Goal: Task Accomplishment & Management: Use online tool/utility

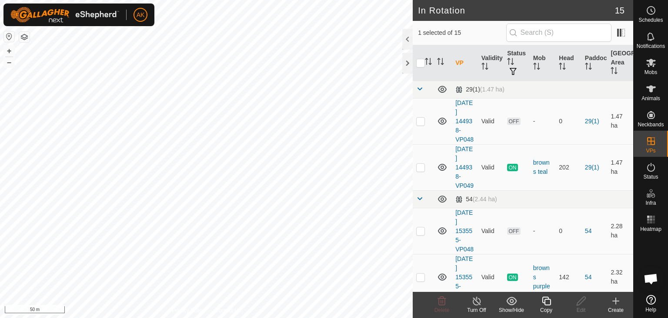
checkbox input "true"
checkbox input "false"
click at [442, 301] on icon at bounding box center [442, 300] width 10 height 10
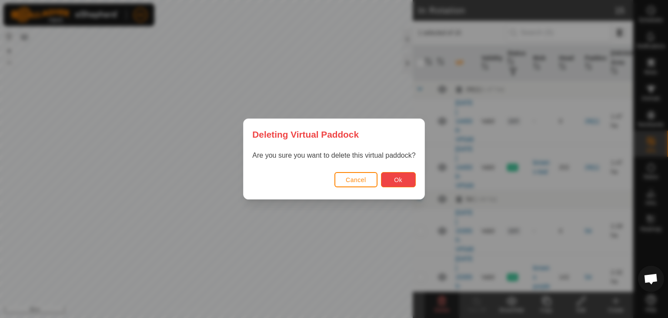
click at [401, 174] on button "Ok" at bounding box center [398, 179] width 35 height 15
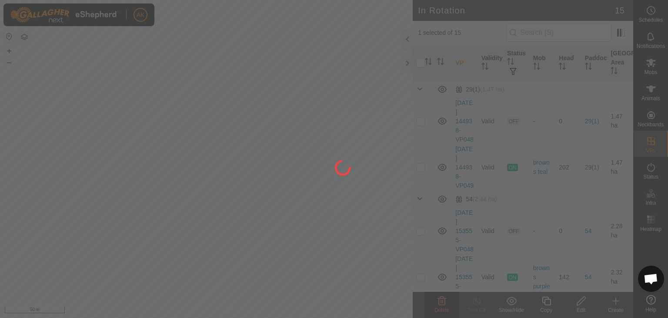
checkbox input "false"
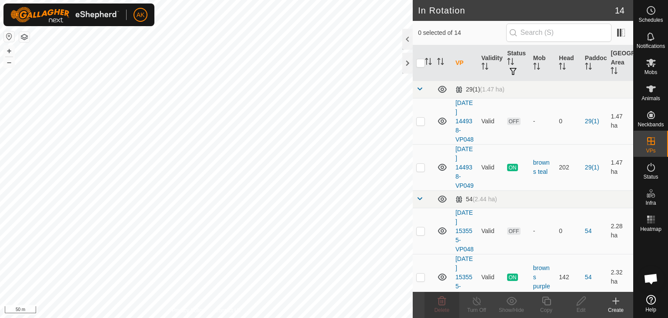
checkbox input "true"
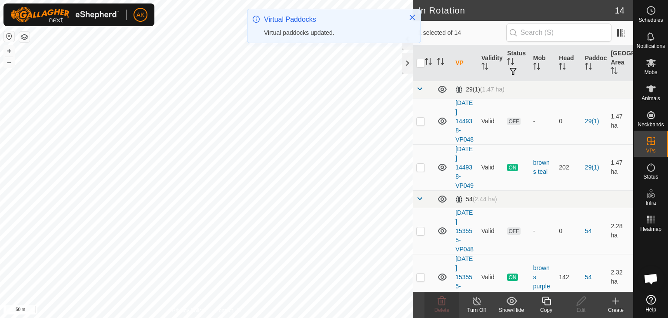
checkbox input "true"
checkbox input "false"
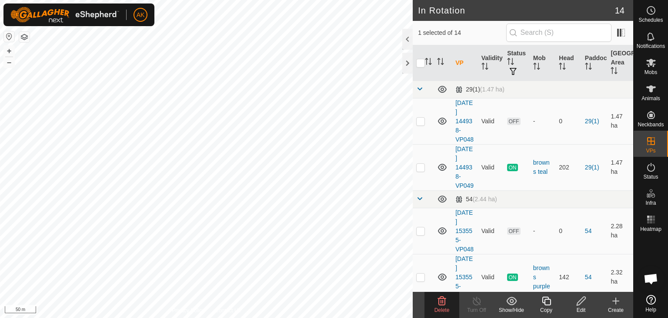
click at [445, 303] on icon at bounding box center [442, 300] width 10 height 10
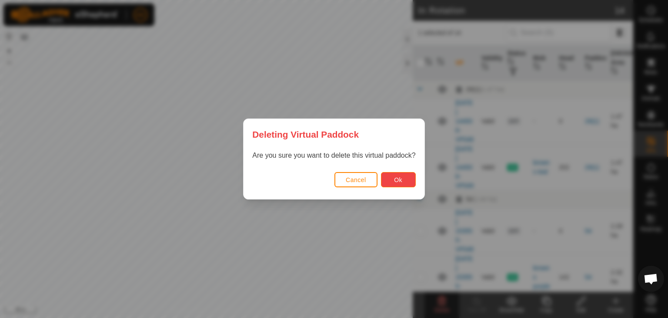
click at [399, 176] on span "Ok" at bounding box center [398, 179] width 8 height 7
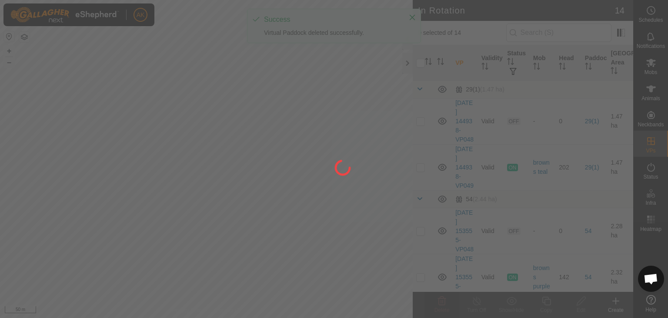
checkbox input "false"
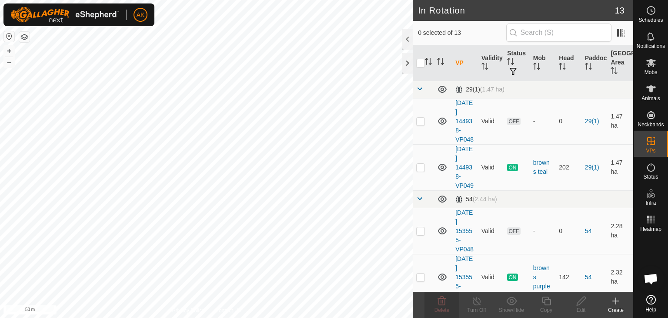
checkbox input "true"
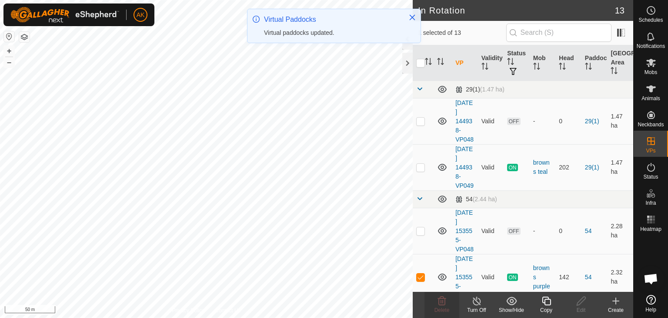
checkbox input "true"
checkbox input "false"
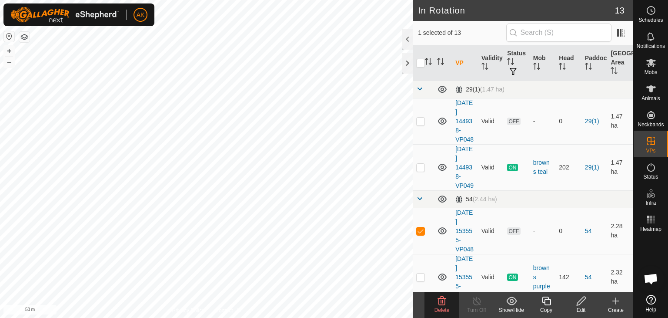
click at [439, 300] on icon at bounding box center [442, 300] width 8 height 9
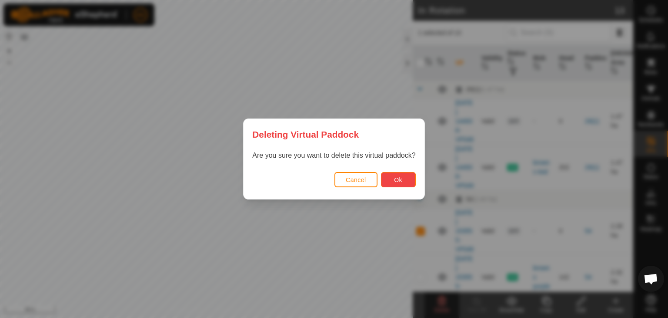
click at [393, 177] on button "Ok" at bounding box center [398, 179] width 35 height 15
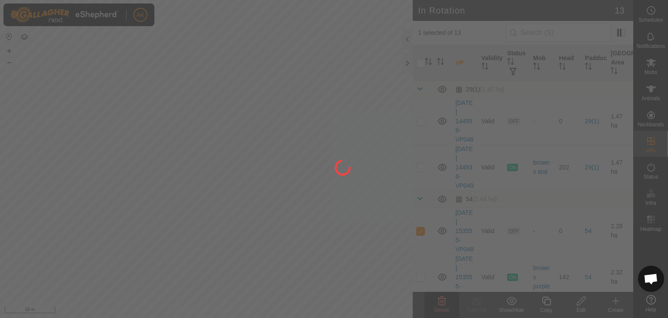
checkbox input "false"
drag, startPoint x: 241, startPoint y: 231, endPoint x: 263, endPoint y: 230, distance: 21.8
click at [259, 230] on div at bounding box center [334, 159] width 668 height 318
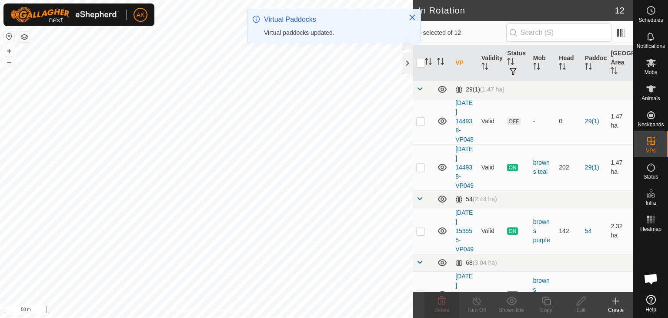
checkbox input "true"
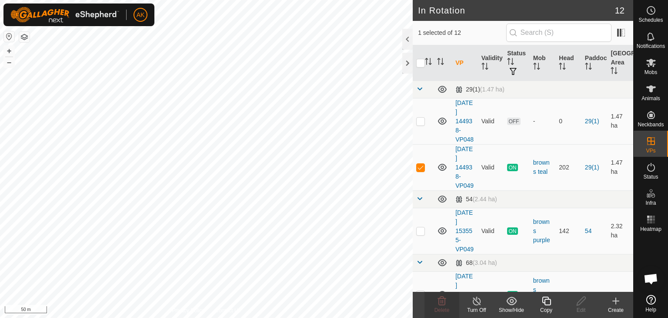
checkbox input "true"
checkbox input "false"
click at [442, 298] on icon at bounding box center [442, 300] width 8 height 9
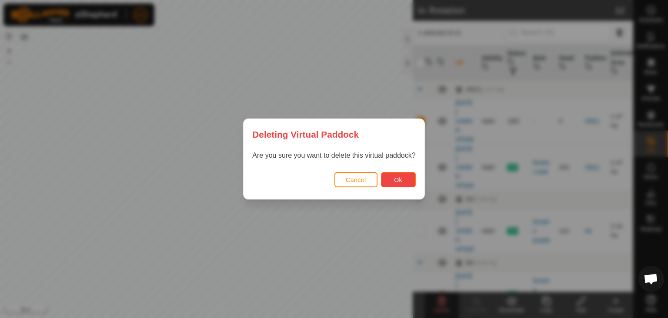
click at [392, 183] on button "Ok" at bounding box center [398, 179] width 35 height 15
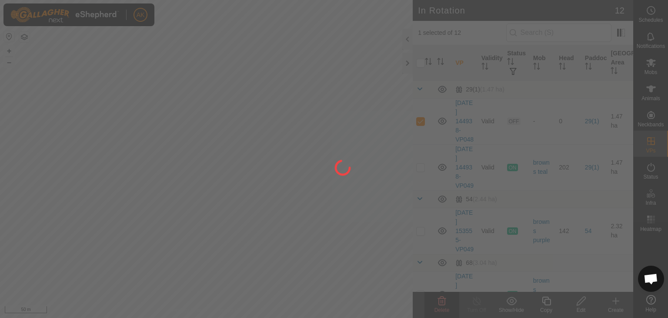
checkbox input "false"
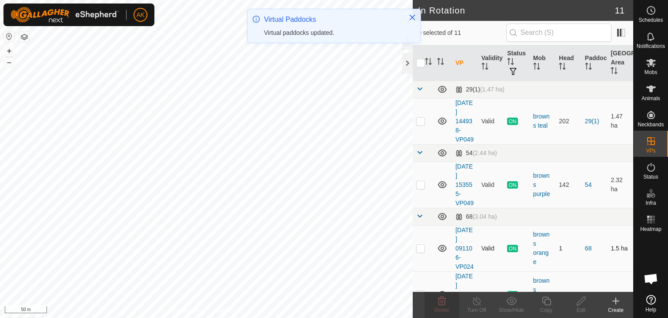
checkbox input "true"
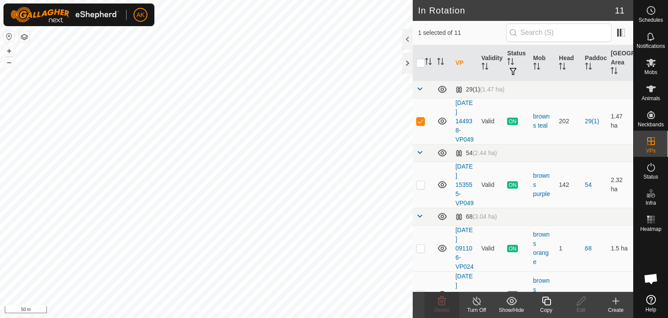
click at [551, 303] on icon at bounding box center [546, 300] width 9 height 9
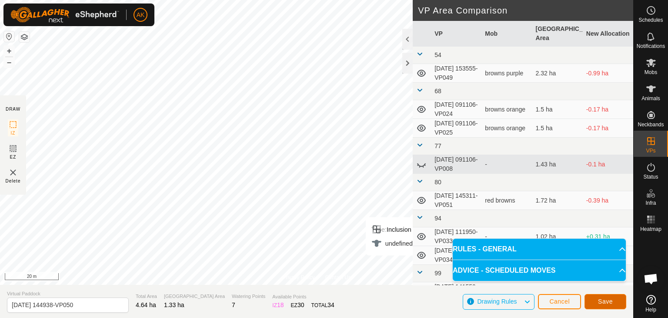
click at [611, 300] on span "Save" at bounding box center [605, 301] width 15 height 7
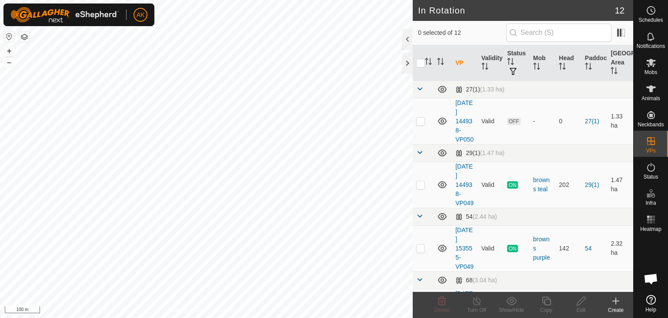
checkbox input "true"
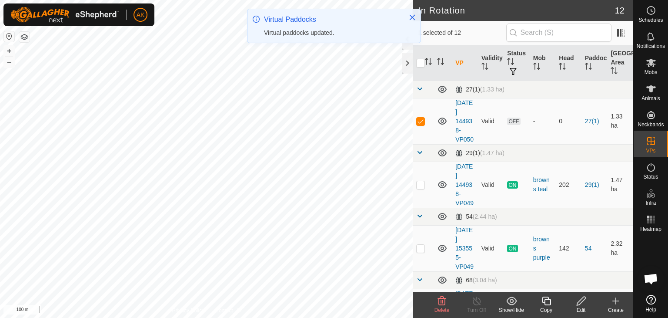
click at [583, 305] on icon at bounding box center [581, 300] width 11 height 10
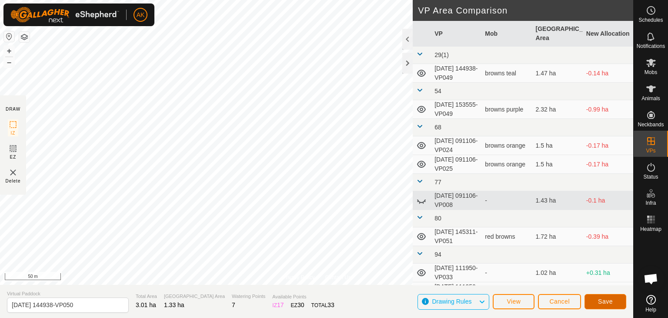
click at [613, 302] on span "Save" at bounding box center [605, 301] width 15 height 7
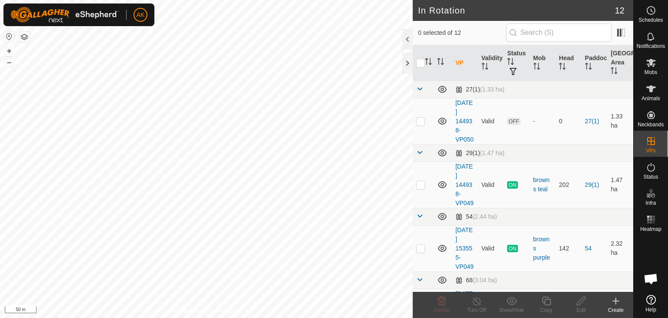
checkbox input "true"
click at [549, 302] on icon at bounding box center [546, 300] width 11 height 10
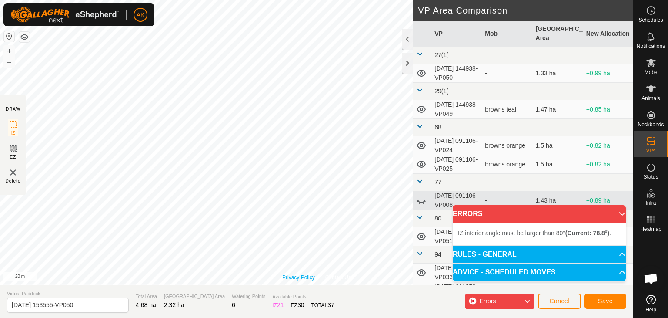
click at [318, 302] on div "Privacy Policy Contact Us Type: Inclusion Zone undefined Animal + – ⇧ i 20 m DR…" at bounding box center [316, 159] width 633 height 318
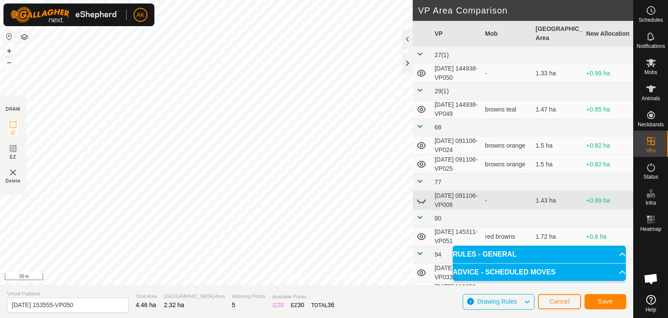
click at [198, 293] on div "Privacy Policy Contact Us Type: Inclusion Zone undefined Animal + – ⇧ i 20 m DR…" at bounding box center [316, 159] width 633 height 318
click at [602, 301] on span "Save" at bounding box center [605, 301] width 15 height 7
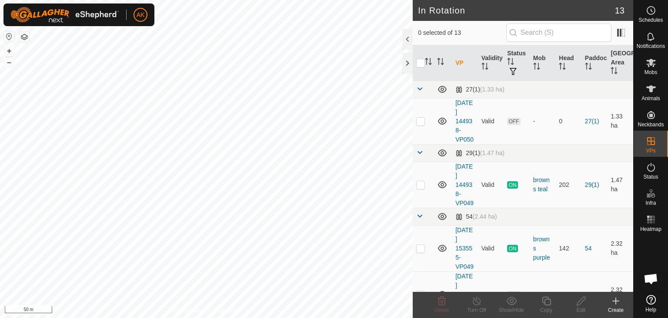
checkbox input "true"
click at [586, 300] on icon at bounding box center [581, 300] width 11 height 10
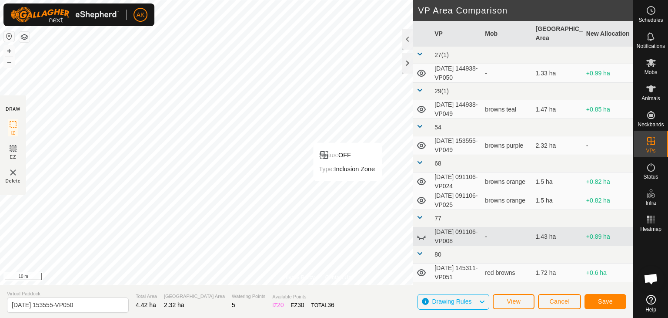
click at [258, 317] on html "AK Schedules Notifications Mobs Animals Neckbands VPs Status Infra Heatmap Help…" at bounding box center [334, 159] width 668 height 318
click at [619, 302] on button "Save" at bounding box center [606, 301] width 42 height 15
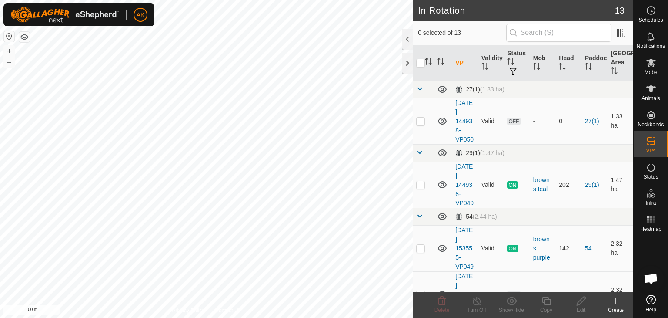
checkbox input "true"
click at [545, 303] on icon at bounding box center [546, 300] width 9 height 9
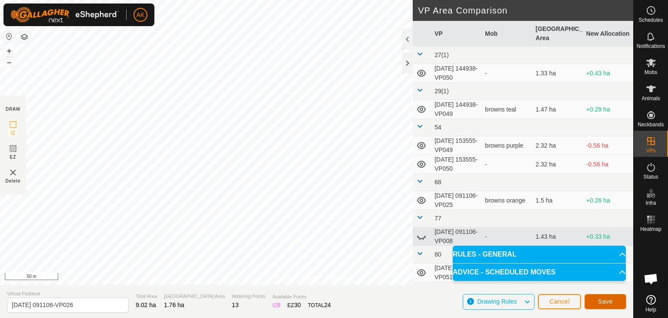
click at [607, 300] on span "Save" at bounding box center [605, 301] width 15 height 7
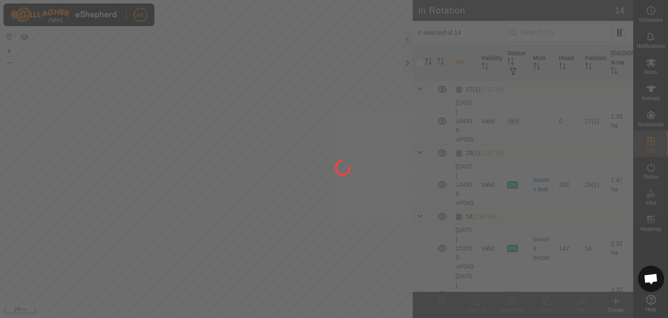
click at [228, 196] on div at bounding box center [334, 159] width 668 height 318
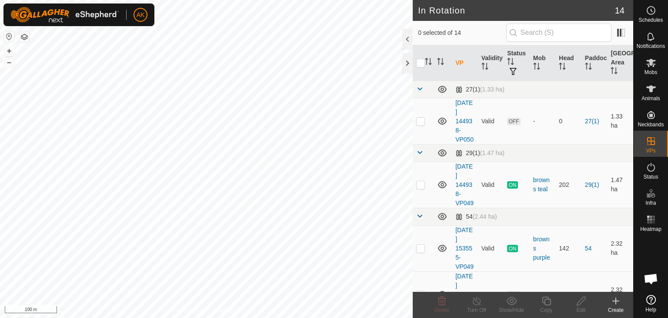
checkbox input "true"
click at [545, 301] on icon at bounding box center [546, 300] width 9 height 9
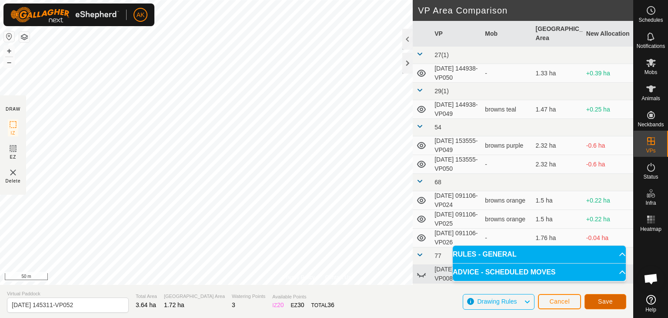
click at [609, 301] on span "Save" at bounding box center [605, 301] width 15 height 7
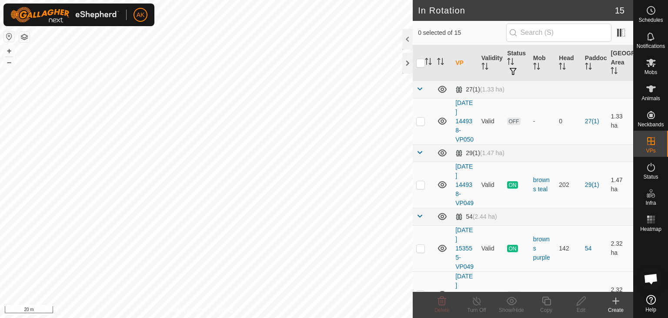
checkbox input "true"
checkbox input "false"
click at [445, 297] on icon at bounding box center [442, 300] width 10 height 10
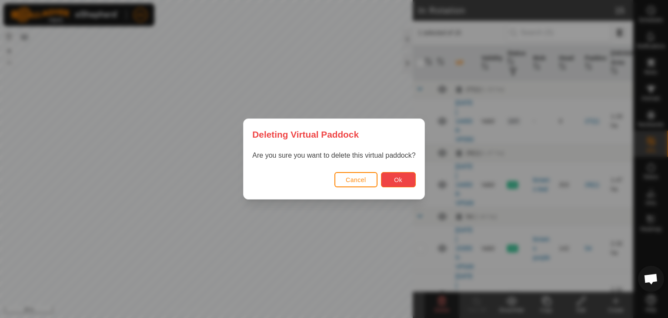
click at [395, 174] on button "Ok" at bounding box center [398, 179] width 35 height 15
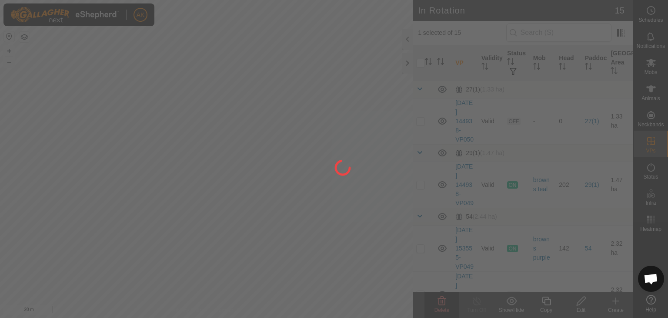
checkbox input "false"
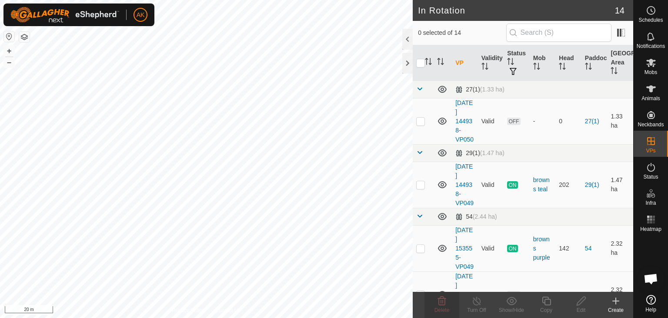
checkbox input "true"
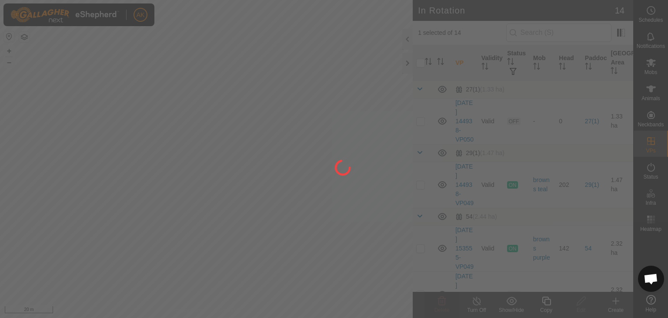
click at [543, 298] on div at bounding box center [334, 159] width 668 height 318
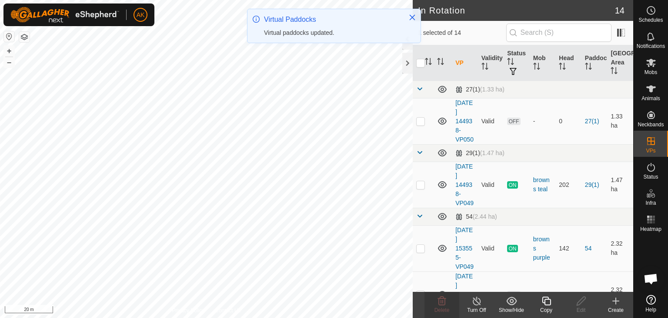
click at [548, 305] on icon at bounding box center [546, 300] width 9 height 9
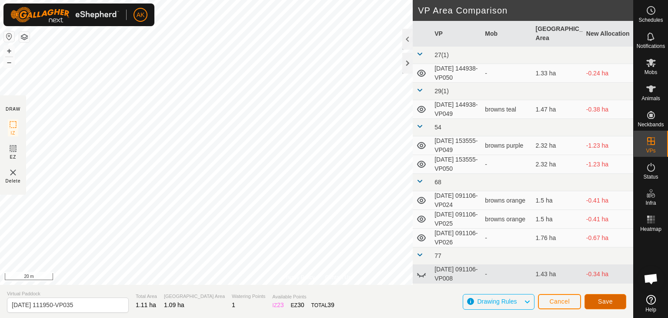
click at [601, 302] on span "Save" at bounding box center [605, 301] width 15 height 7
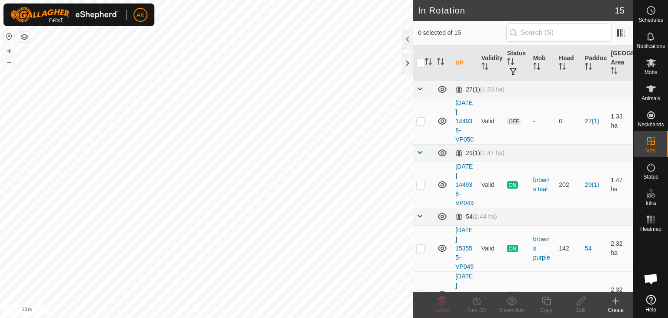
checkbox input "true"
checkbox input "false"
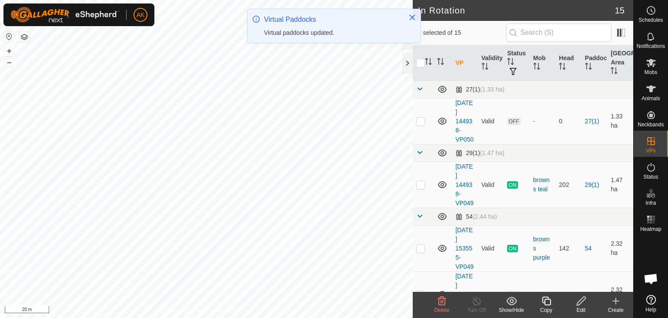
click at [445, 304] on icon at bounding box center [442, 300] width 10 height 10
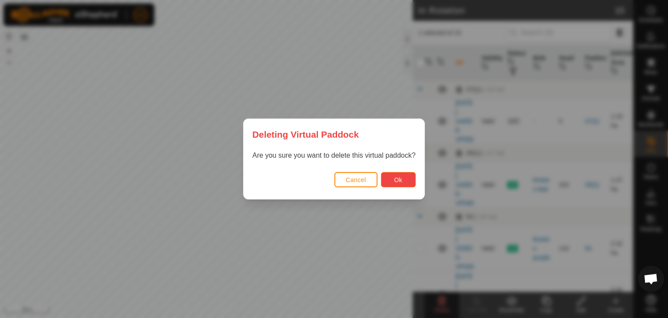
click at [405, 181] on button "Ok" at bounding box center [398, 179] width 35 height 15
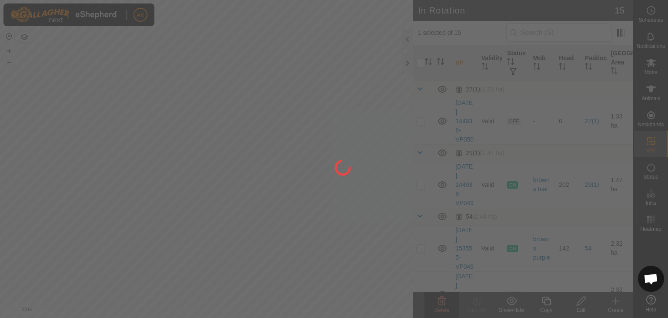
checkbox input "false"
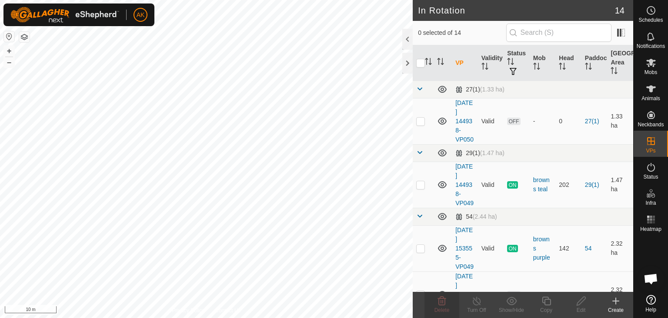
checkbox input "true"
click at [546, 300] on icon at bounding box center [546, 300] width 11 height 10
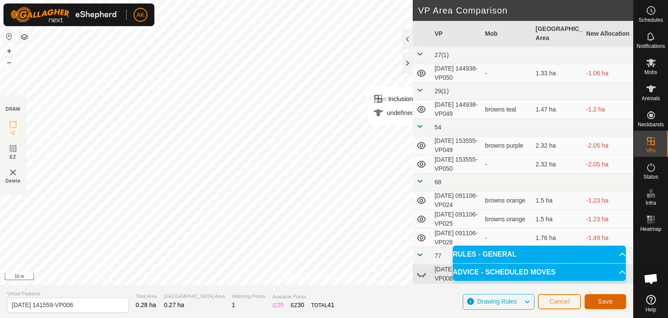
click at [604, 304] on span "Save" at bounding box center [605, 301] width 15 height 7
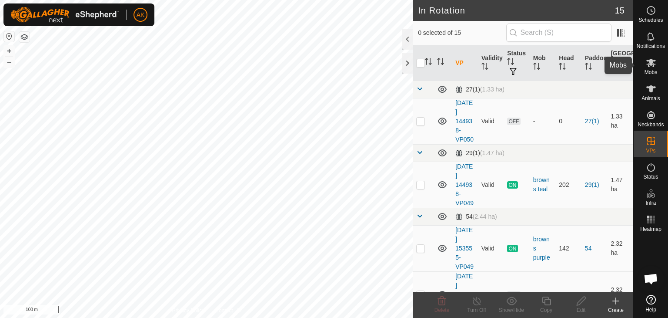
click at [650, 65] on icon at bounding box center [651, 62] width 10 height 10
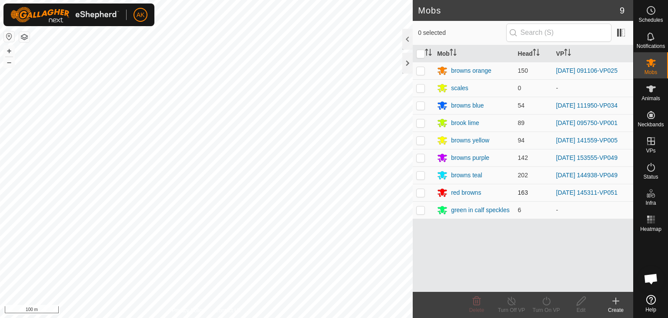
click at [425, 190] on p-checkbox at bounding box center [420, 192] width 9 height 7
checkbox input "true"
click at [546, 301] on icon at bounding box center [546, 300] width 11 height 10
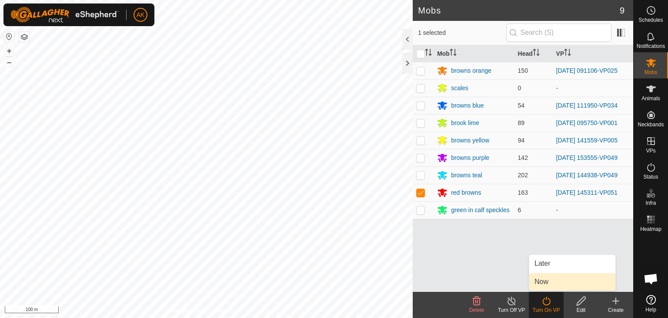
click at [540, 284] on link "Now" at bounding box center [572, 281] width 86 height 17
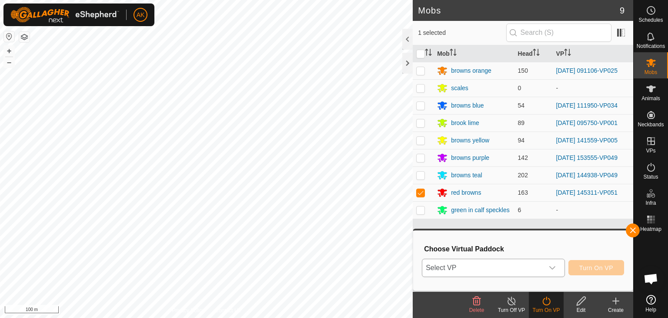
click at [532, 273] on span "Select VP" at bounding box center [482, 267] width 121 height 17
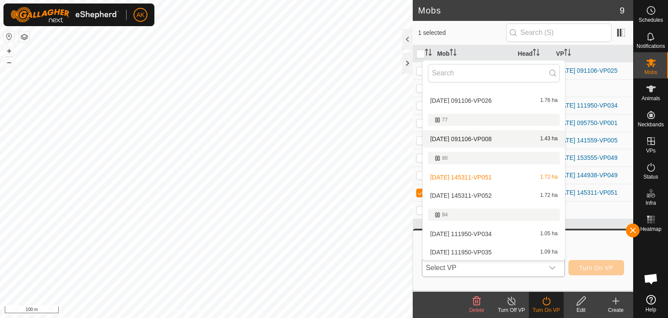
scroll to position [189, 0]
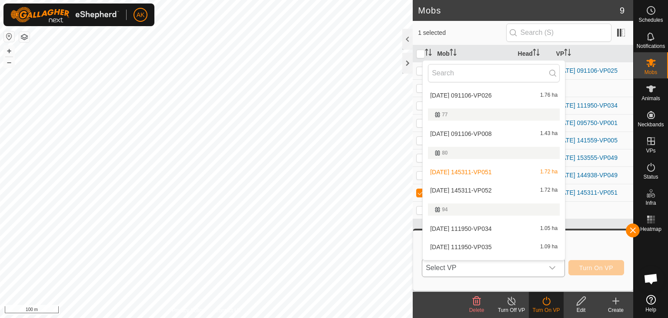
click at [473, 188] on li "[DATE] 145311-VP052 1.72 ha" at bounding box center [494, 189] width 142 height 17
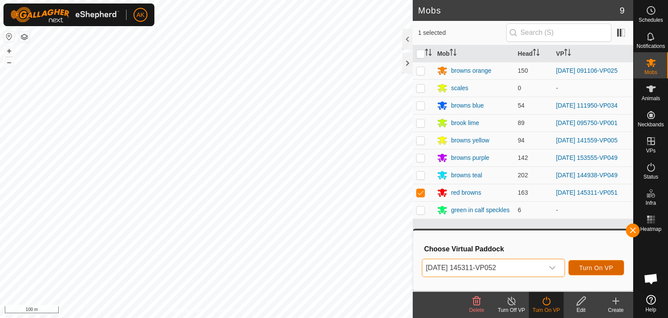
click at [583, 267] on span "Turn On VP" at bounding box center [596, 267] width 34 height 7
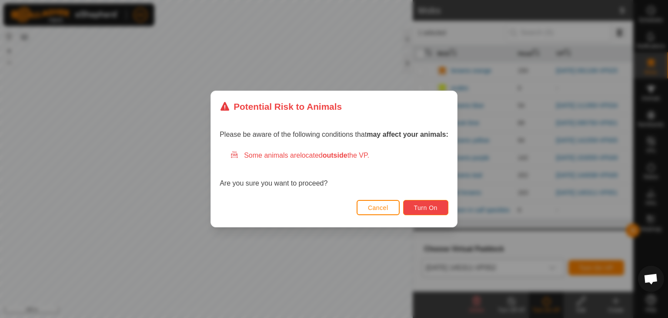
click at [411, 207] on button "Turn On" at bounding box center [425, 207] width 45 height 15
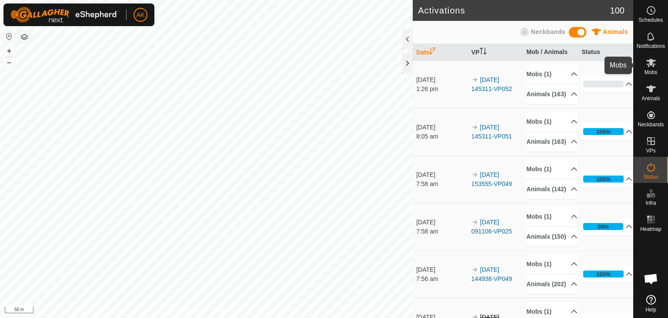
click at [653, 62] on icon at bounding box center [651, 62] width 10 height 10
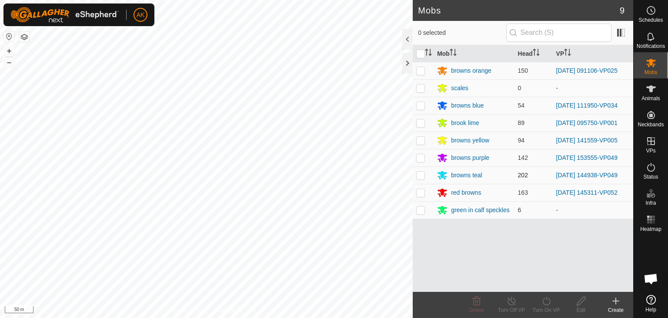
click at [422, 174] on p-checkbox at bounding box center [420, 174] width 9 height 7
checkbox input "true"
click at [545, 298] on icon at bounding box center [546, 300] width 8 height 9
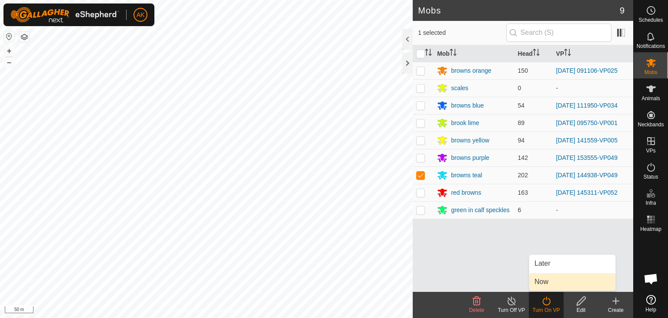
click at [548, 281] on link "Now" at bounding box center [572, 281] width 86 height 17
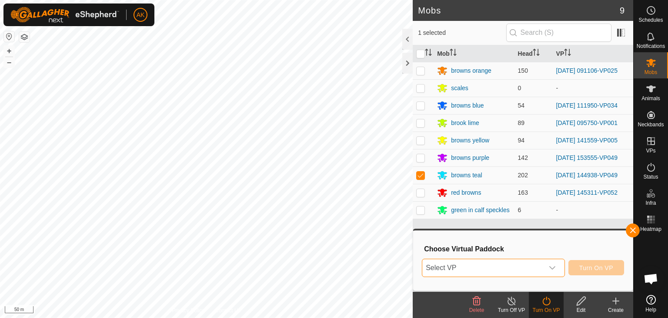
click at [508, 270] on span "Select VP" at bounding box center [482, 267] width 121 height 17
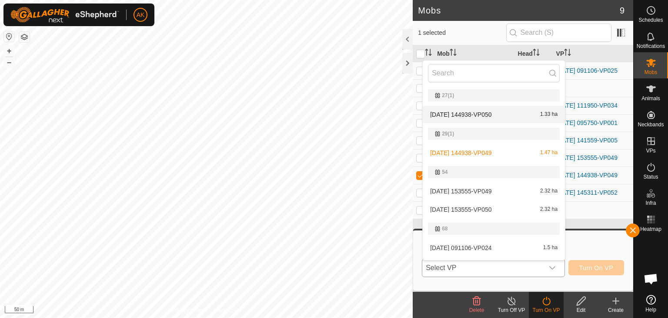
click at [482, 114] on li "[DATE] 144938-VP050 1.33 ha" at bounding box center [494, 114] width 142 height 17
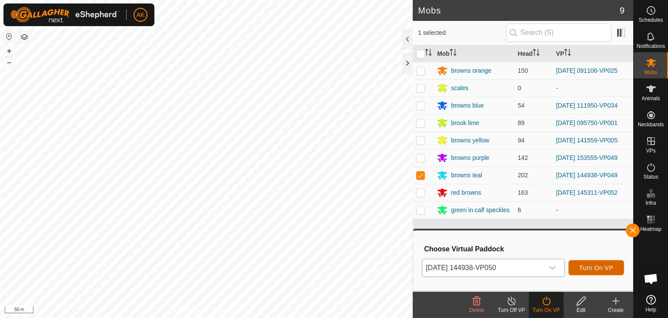
click at [593, 267] on span "Turn On VP" at bounding box center [596, 267] width 34 height 7
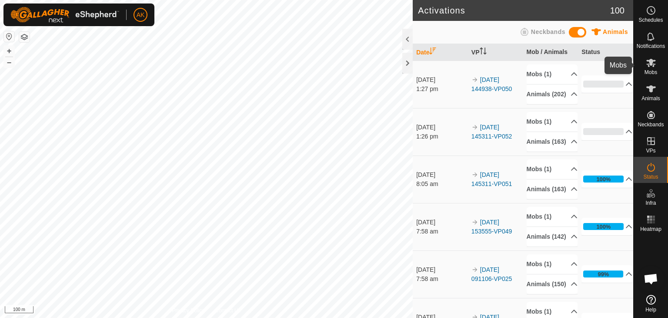
click at [652, 64] on icon at bounding box center [651, 63] width 10 height 8
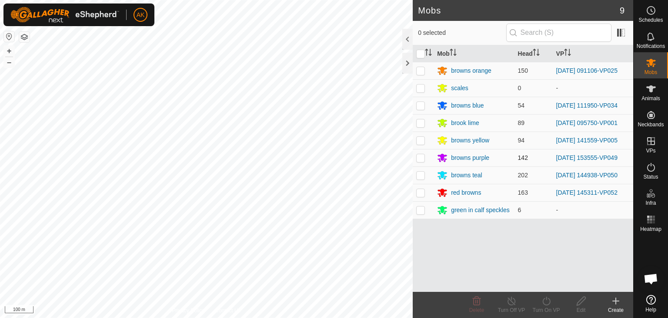
click at [421, 155] on p-checkbox at bounding box center [420, 157] width 9 height 7
checkbox input "true"
click at [547, 303] on icon at bounding box center [546, 300] width 11 height 10
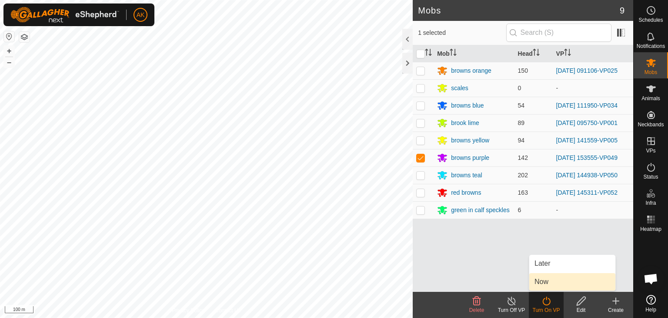
click at [543, 278] on link "Now" at bounding box center [572, 281] width 86 height 17
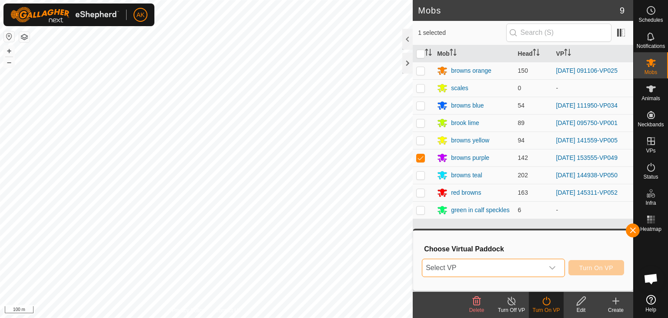
click at [510, 260] on span "Select VP" at bounding box center [482, 267] width 121 height 17
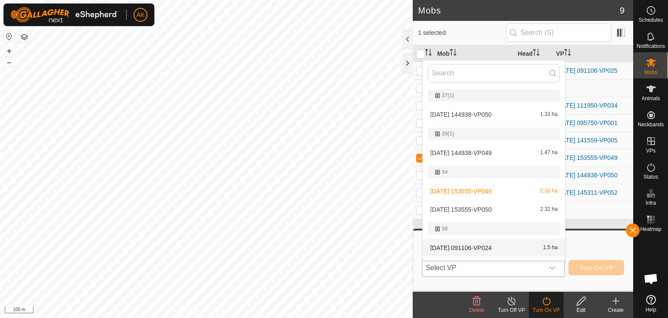
scroll to position [15, 0]
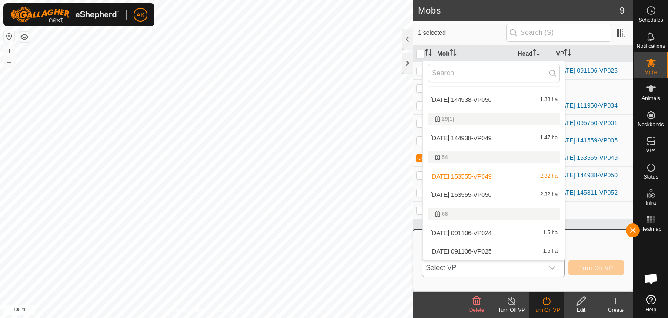
click at [482, 190] on li "[DATE] 153555-VP050 2.32 ha" at bounding box center [494, 194] width 142 height 17
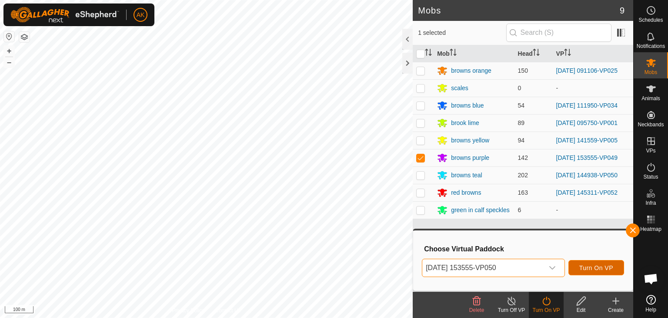
click at [603, 274] on button "Turn On VP" at bounding box center [597, 267] width 56 height 15
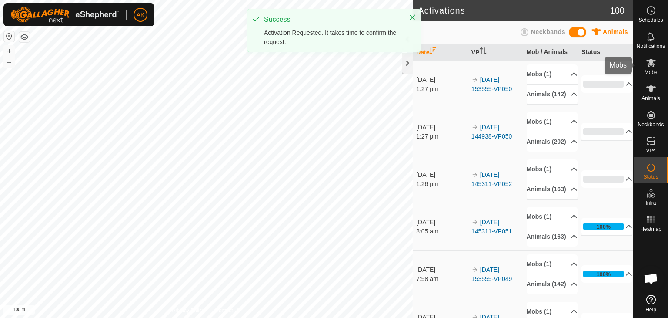
click at [652, 57] on icon at bounding box center [651, 62] width 10 height 10
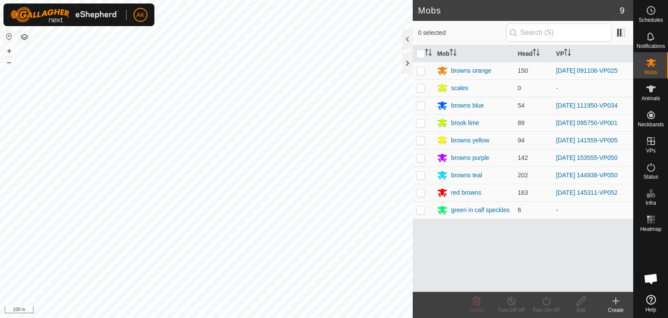
click at [421, 72] on p-checkbox at bounding box center [420, 70] width 9 height 7
checkbox input "true"
click at [553, 296] on turn-on-svg-icon at bounding box center [546, 300] width 35 height 10
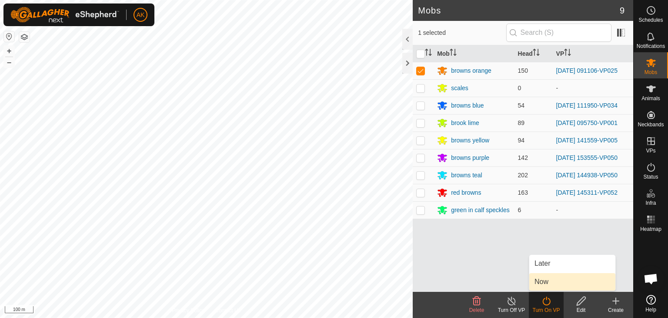
click at [553, 283] on link "Now" at bounding box center [572, 281] width 86 height 17
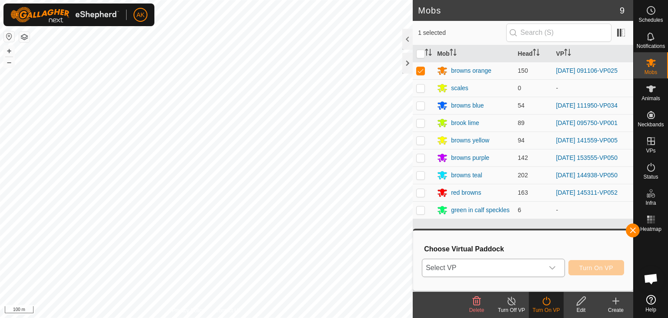
click at [515, 260] on span "Select VP" at bounding box center [482, 267] width 121 height 17
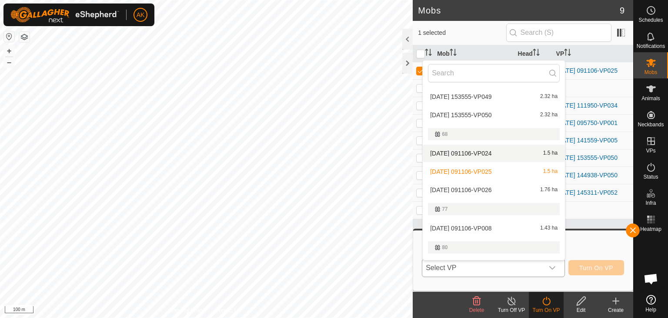
scroll to position [131, 0]
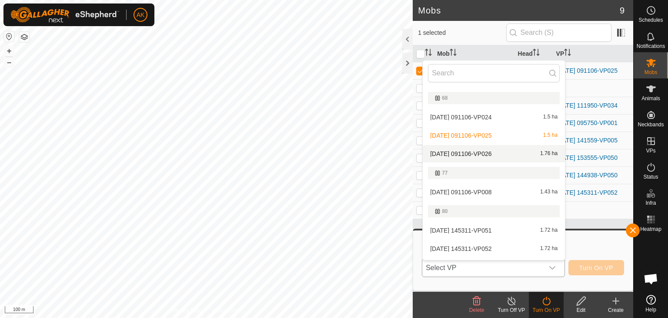
click at [474, 150] on li "[DATE] 091106-VP026 1.76 ha" at bounding box center [494, 153] width 142 height 17
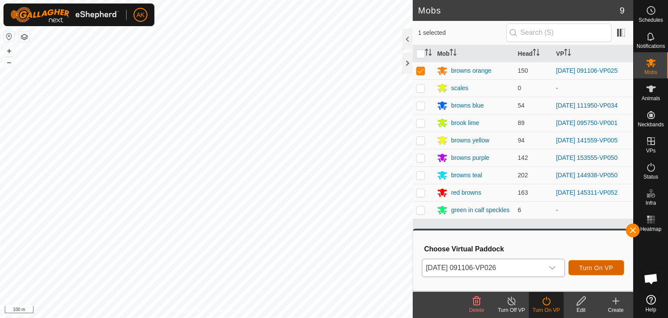
click at [607, 265] on span "Turn On VP" at bounding box center [596, 267] width 34 height 7
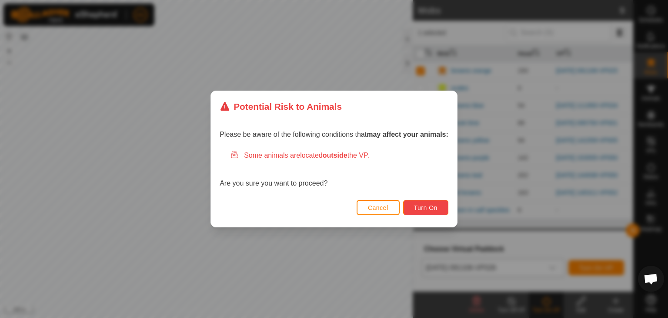
click at [440, 206] on button "Turn On" at bounding box center [425, 207] width 45 height 15
